Goal: Task Accomplishment & Management: Use online tool/utility

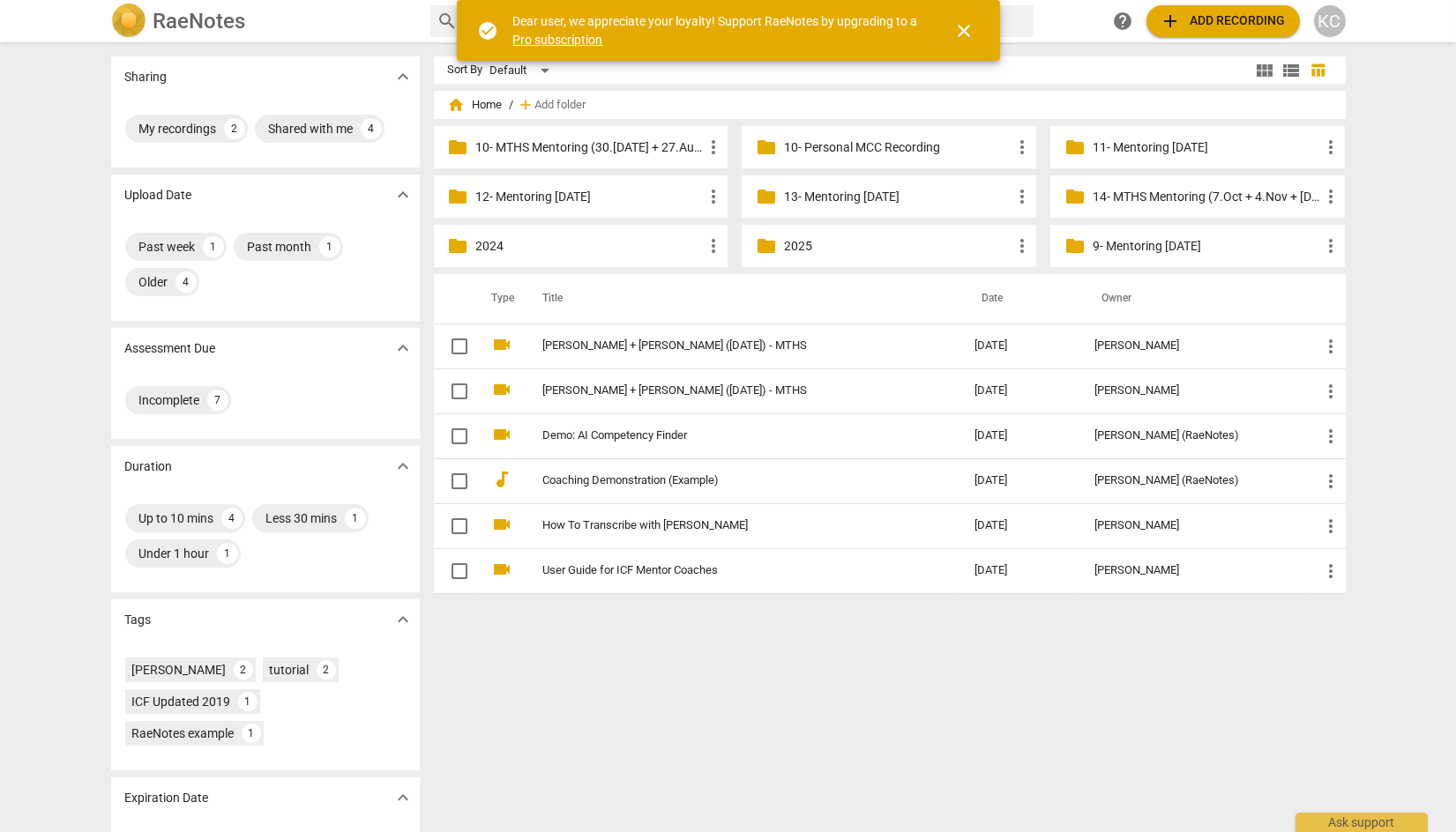
click at [1148, 199] on p "14- MTHS Mentoring (7.Oct + 4.Nov + [DATE])" at bounding box center [1206, 196] width 227 height 19
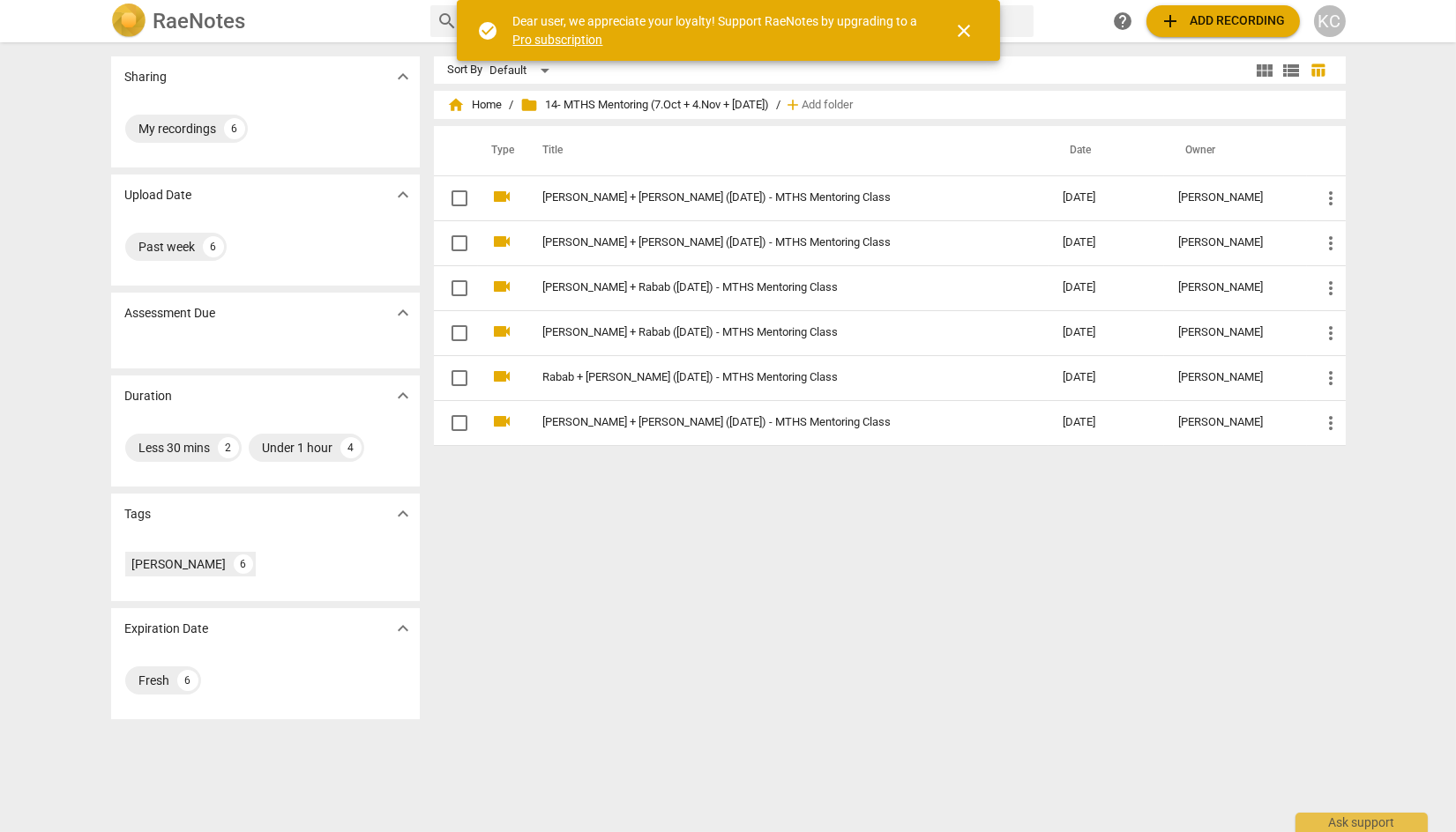
click at [1169, 20] on span "add" at bounding box center [1171, 21] width 21 height 21
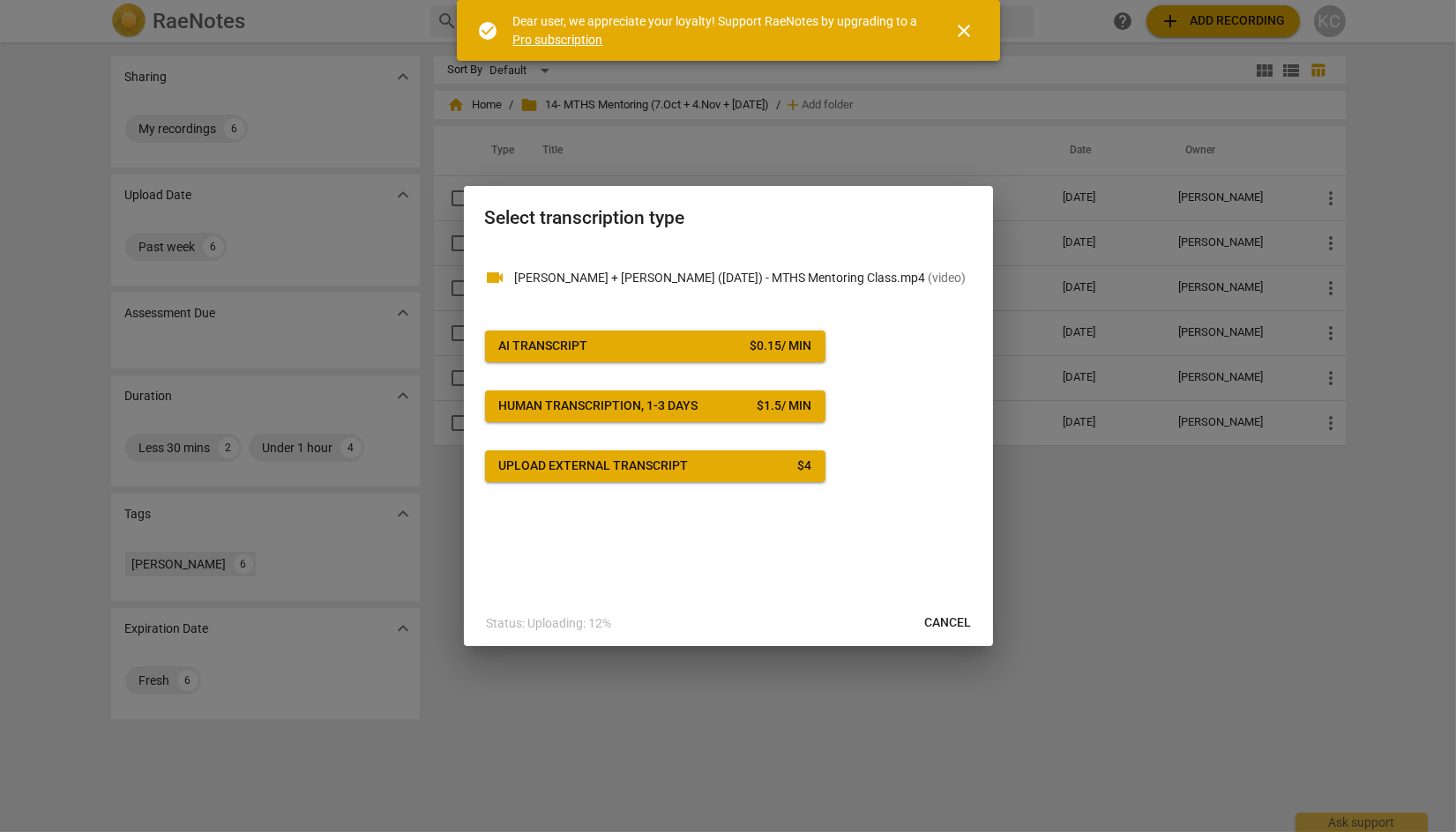
click at [569, 348] on div "AI Transcript" at bounding box center [544, 346] width 89 height 18
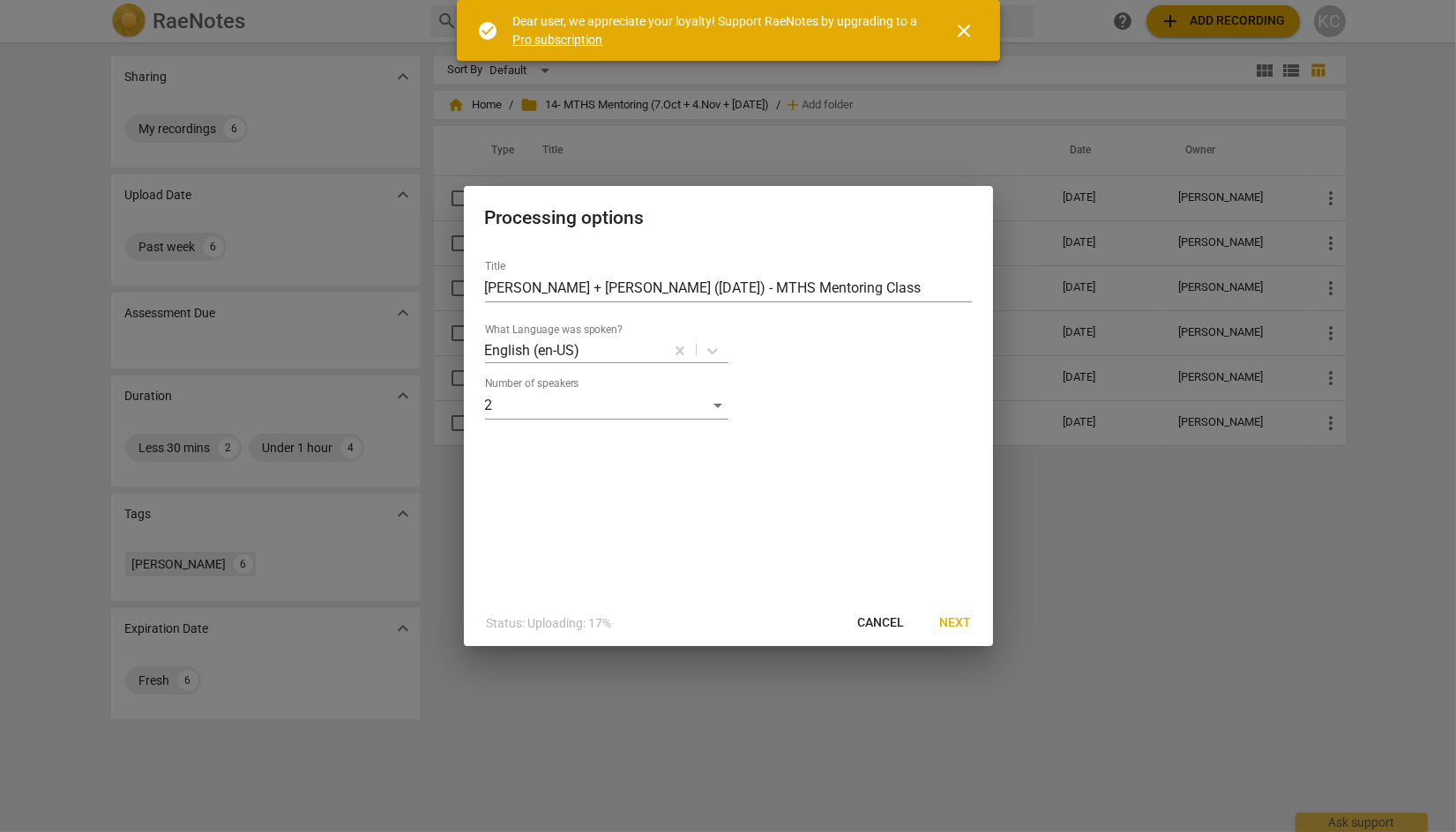
click at [956, 622] on span "Next" at bounding box center [956, 623] width 32 height 18
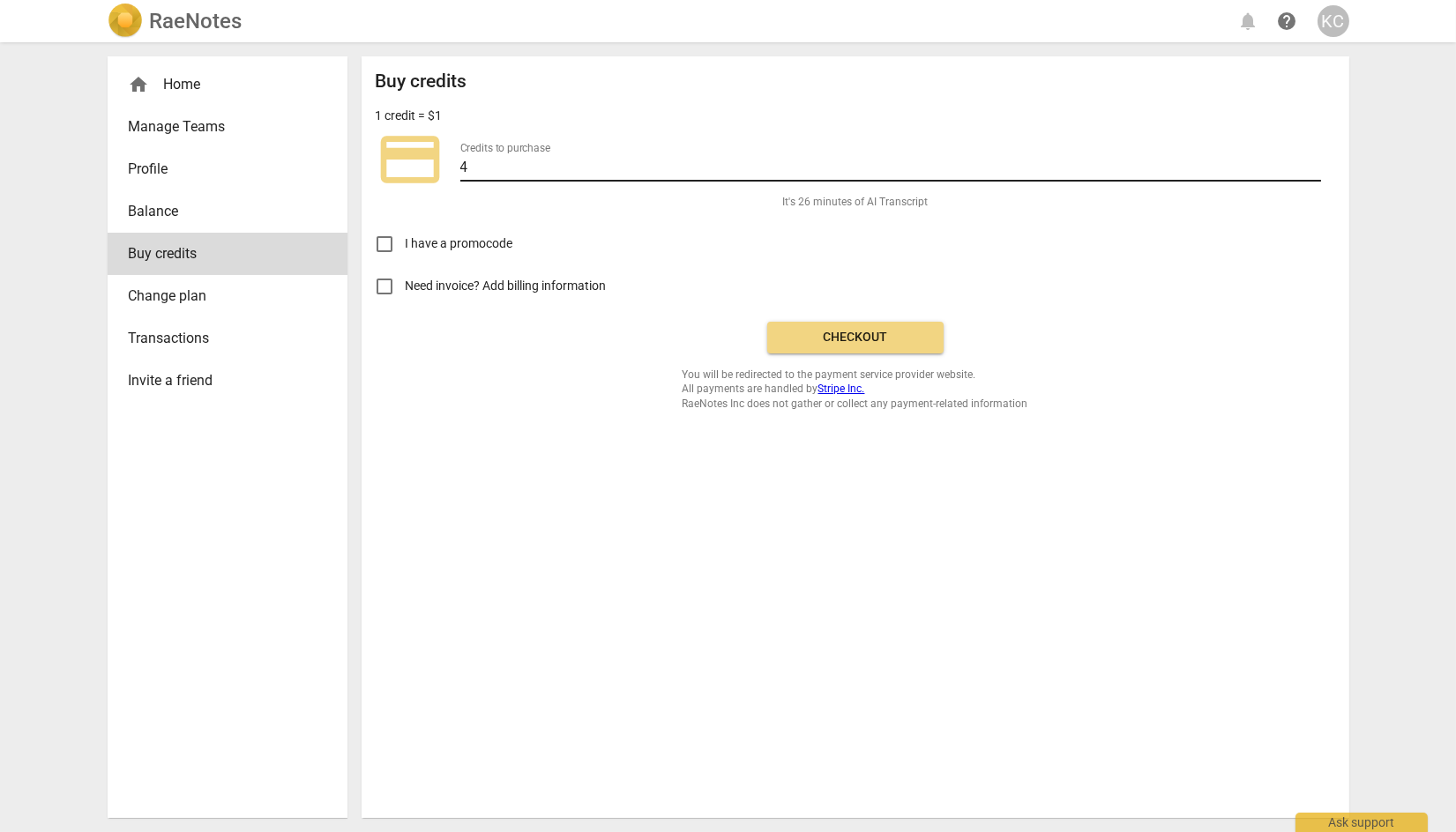
click at [487, 168] on input "4" at bounding box center [890, 169] width 861 height 26
type input "50"
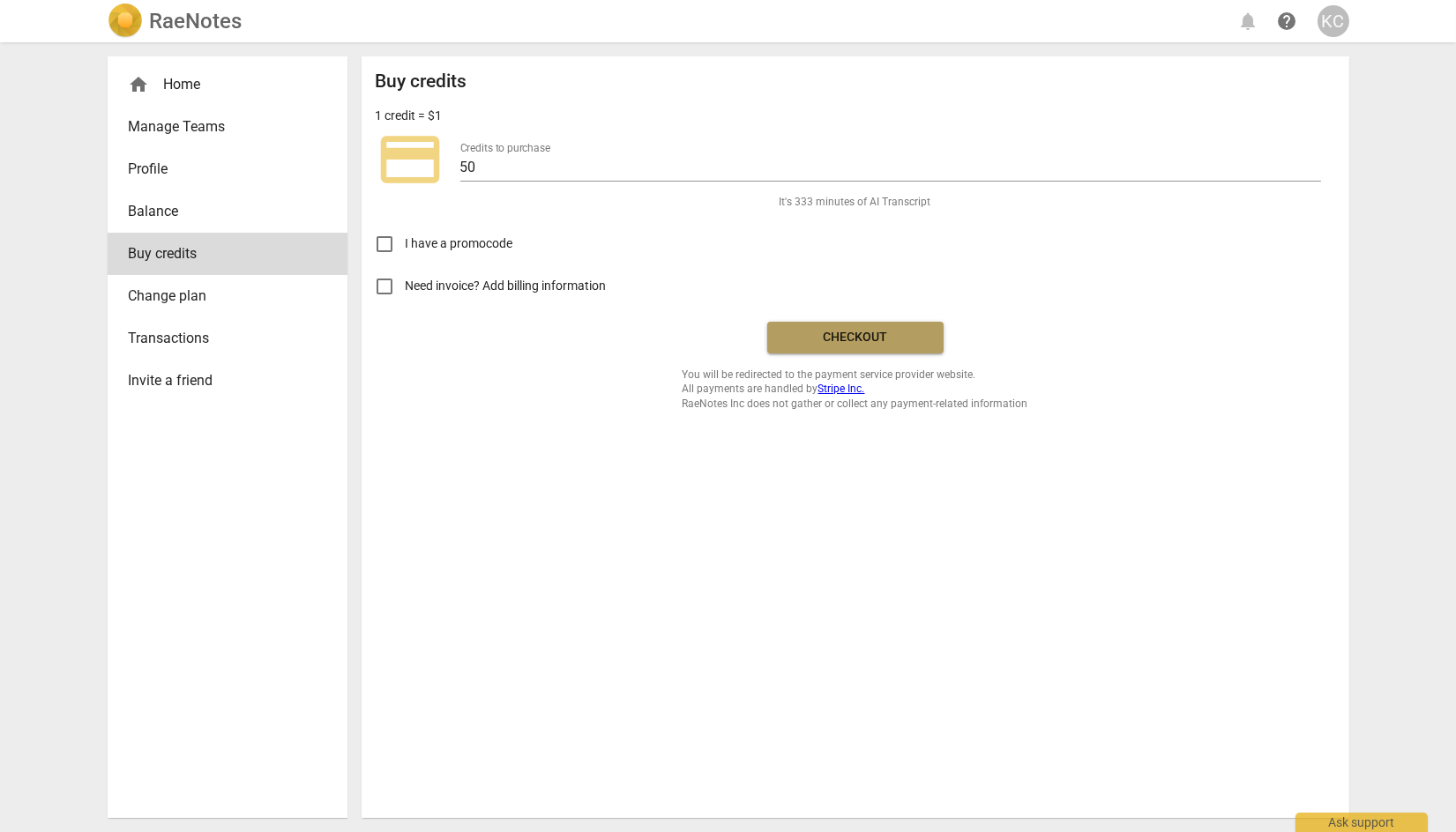
click at [792, 328] on button "Checkout" at bounding box center [855, 337] width 177 height 32
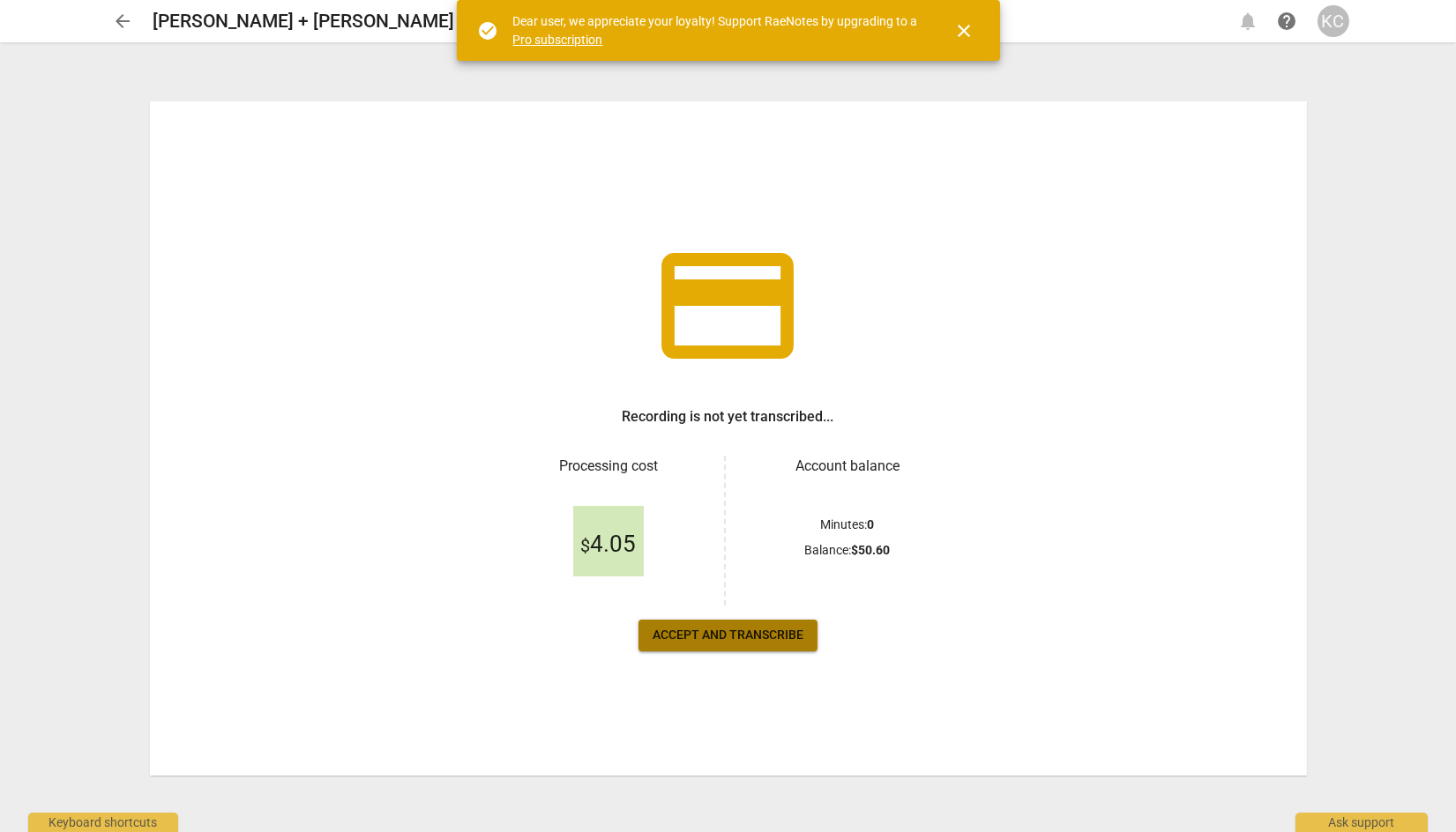
click at [726, 638] on span "Accept and transcribe" at bounding box center [728, 636] width 151 height 18
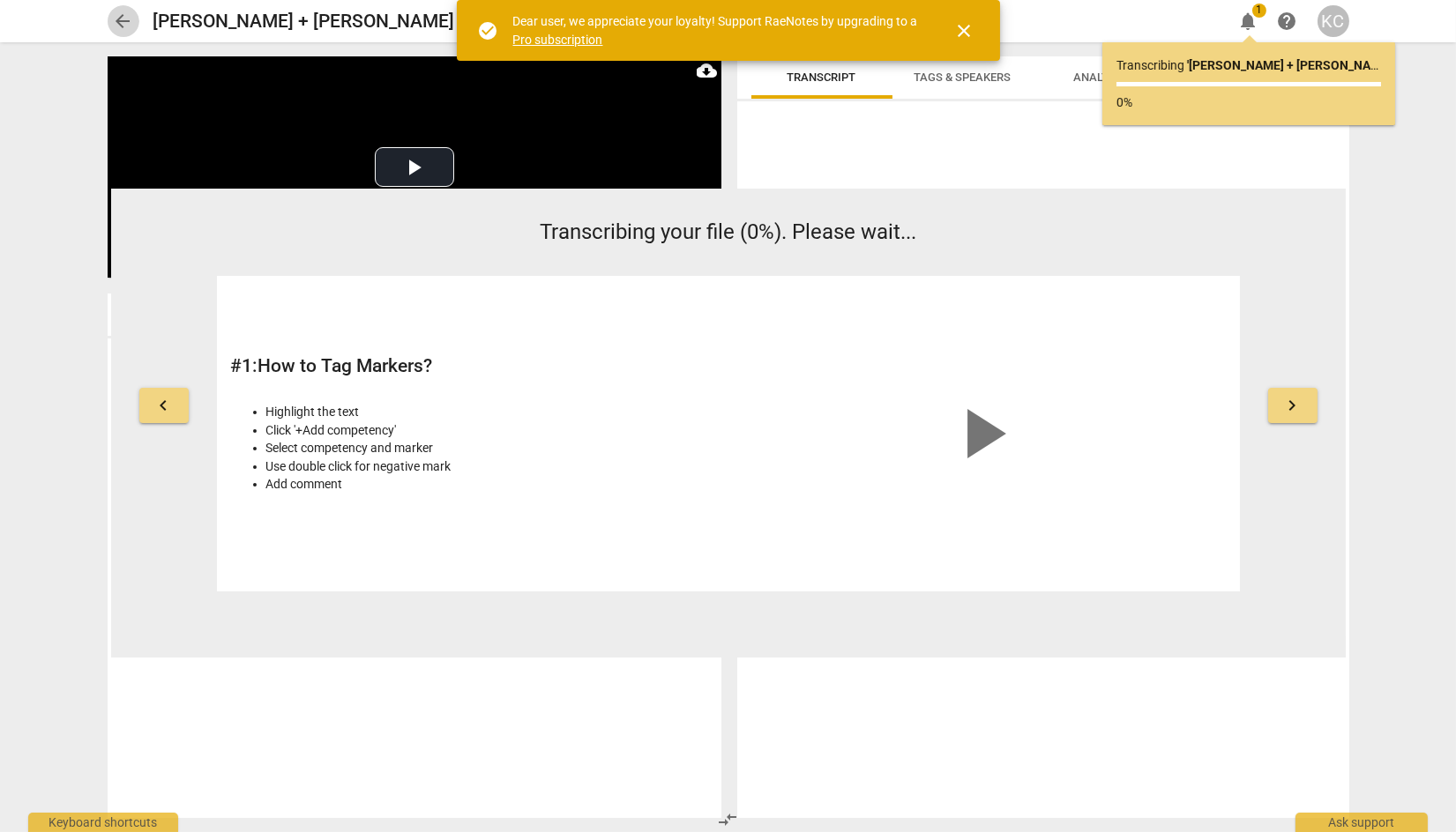
click at [124, 21] on span "arrow_back" at bounding box center [123, 21] width 21 height 21
